Goal: Task Accomplishment & Management: Complete application form

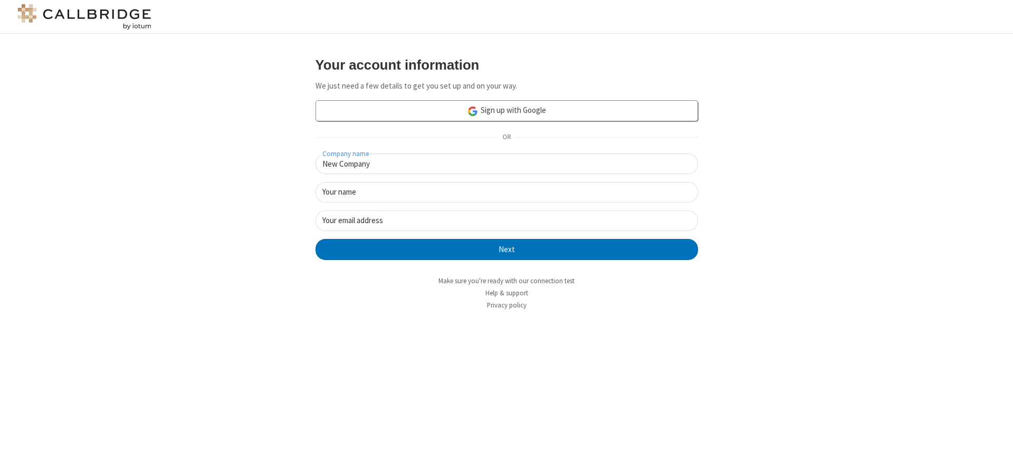
type input "New Company"
type input "New User"
type input "[EMAIL_ADDRESS]"
click button "Next" at bounding box center [507, 249] width 383 height 21
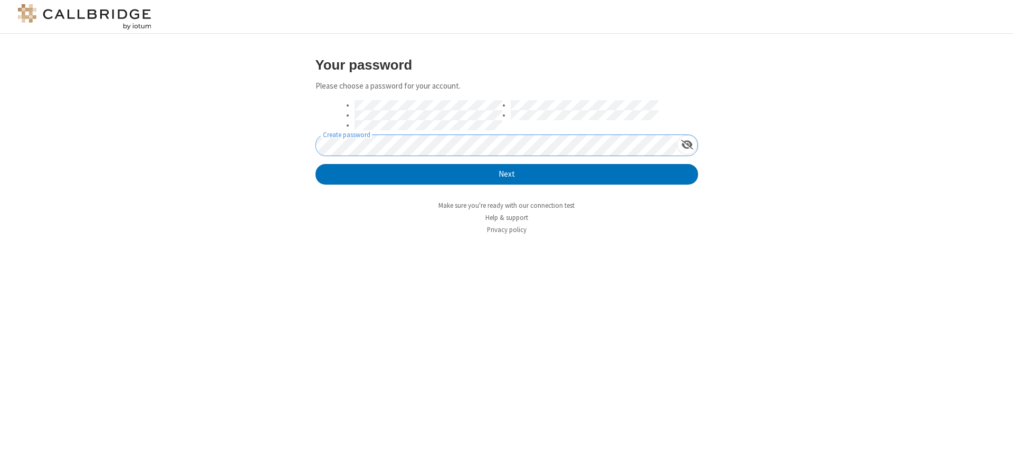
click button "Next" at bounding box center [507, 174] width 383 height 21
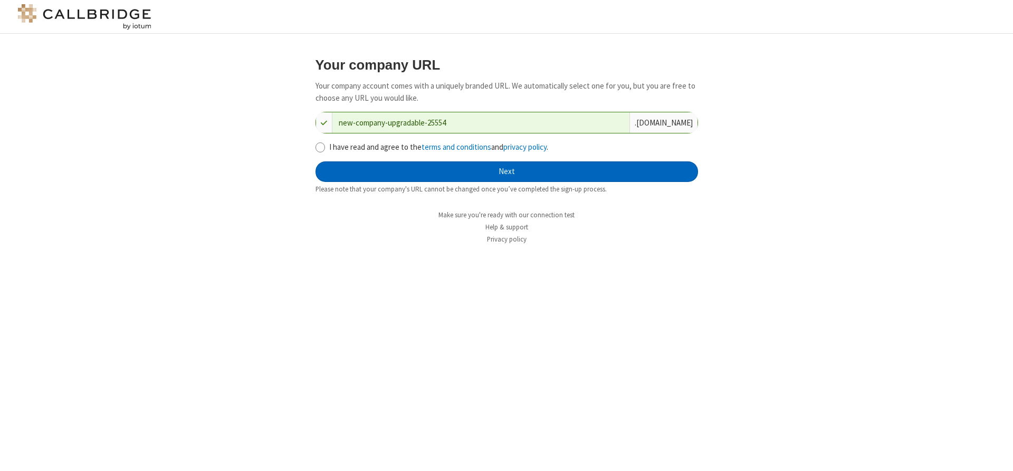
click at [507, 172] on button "Next" at bounding box center [507, 172] width 383 height 21
